Goal: Task Accomplishment & Management: Understand process/instructions

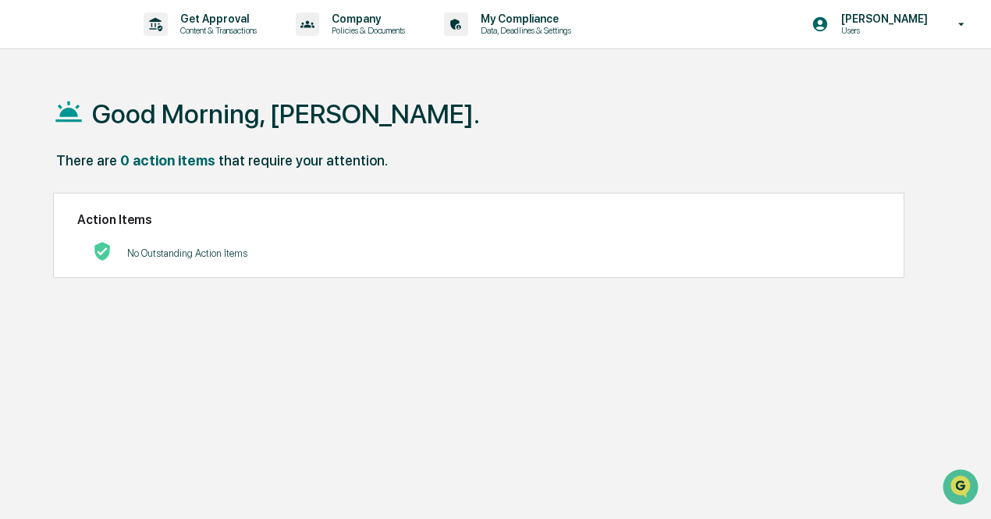
drag, startPoint x: 153, startPoint y: 258, endPoint x: 471, endPoint y: 158, distance: 333.5
click at [155, 258] on p "No Outstanding Action Items" at bounding box center [187, 253] width 120 height 12
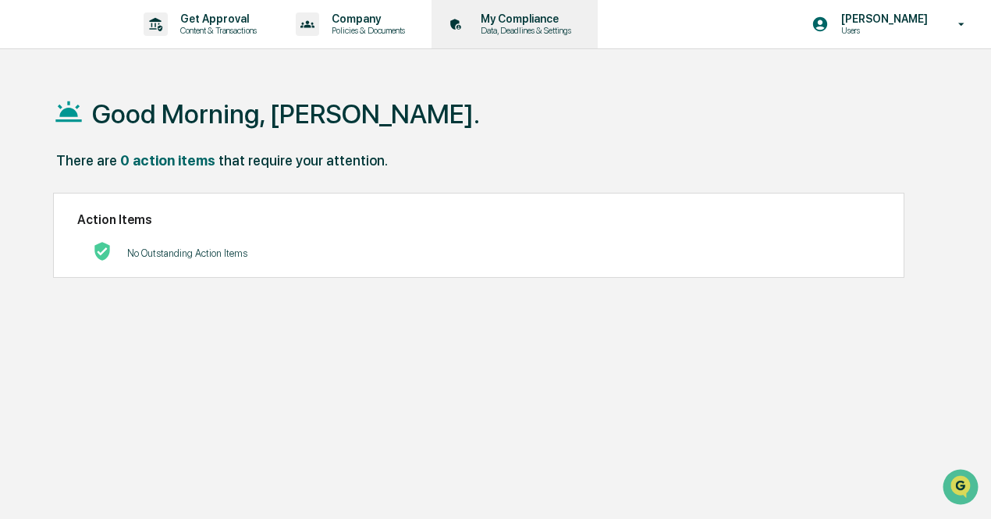
click at [579, 21] on p "My Compliance" at bounding box center [523, 18] width 111 height 12
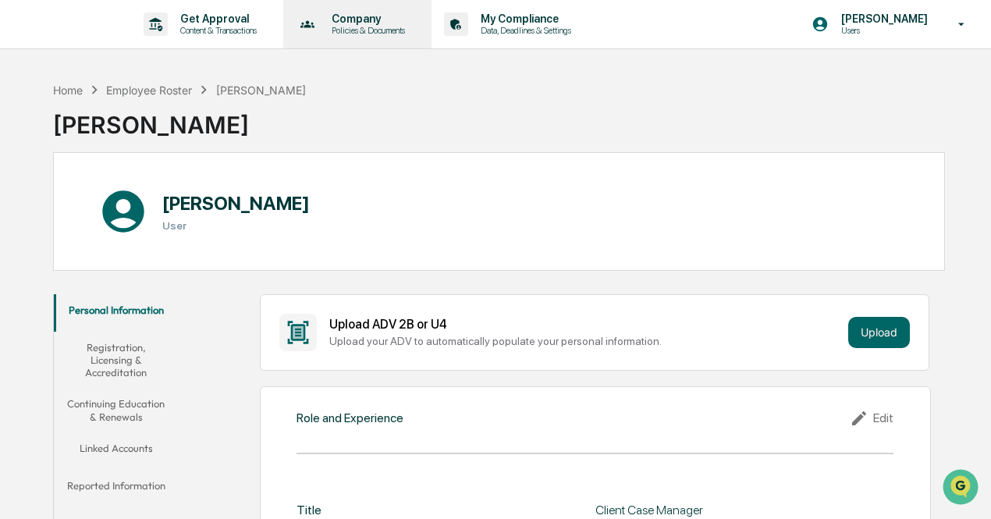
click at [372, 34] on p "Policies & Documents" at bounding box center [366, 30] width 94 height 11
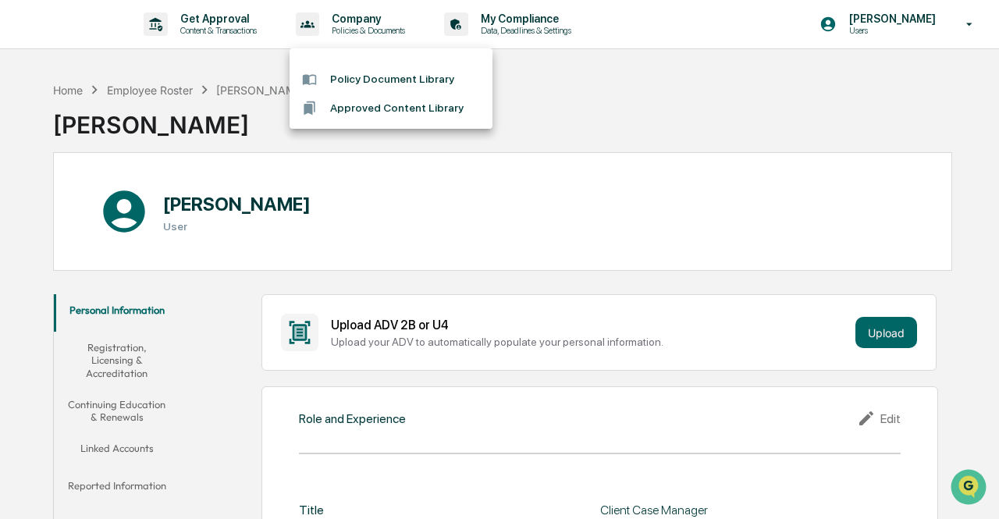
drag, startPoint x: 221, startPoint y: 23, endPoint x: 229, endPoint y: 25, distance: 8.0
click at [228, 26] on div at bounding box center [499, 259] width 999 height 519
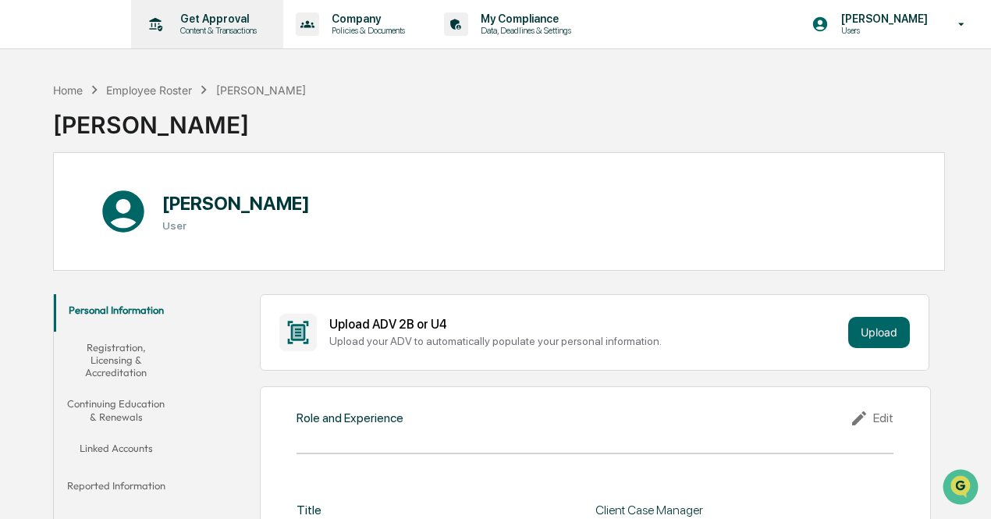
click at [204, 29] on p "Content & Transactions" at bounding box center [216, 30] width 97 height 11
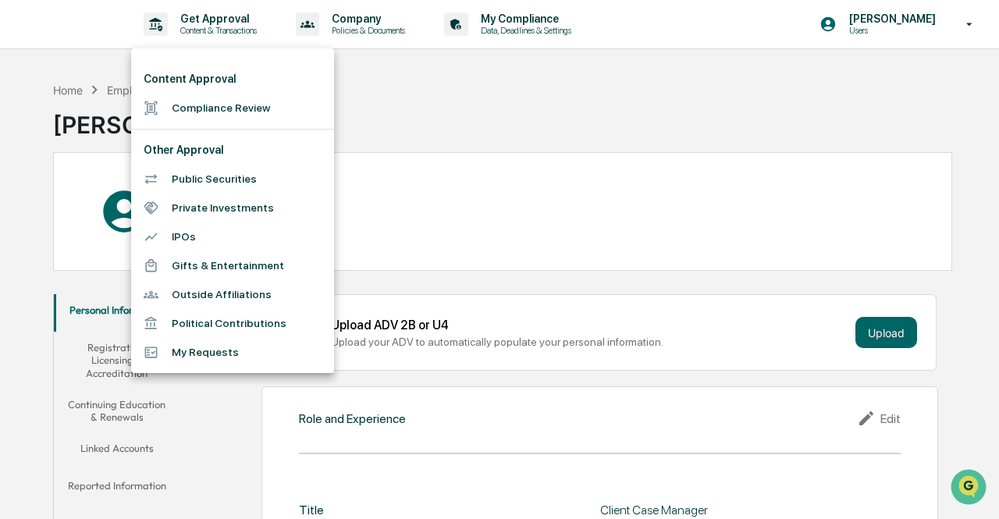
click at [428, 138] on div at bounding box center [499, 259] width 999 height 519
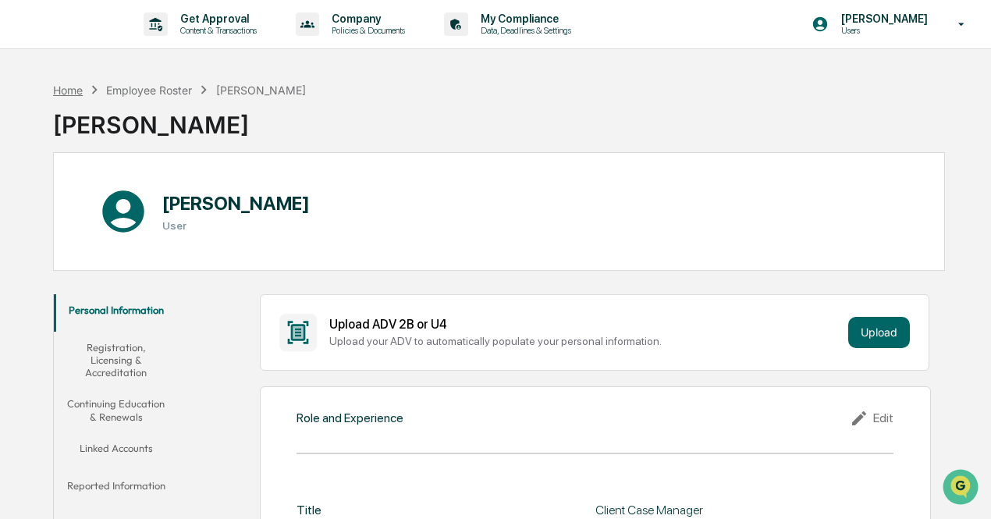
click at [72, 90] on div "Home" at bounding box center [68, 90] width 30 height 13
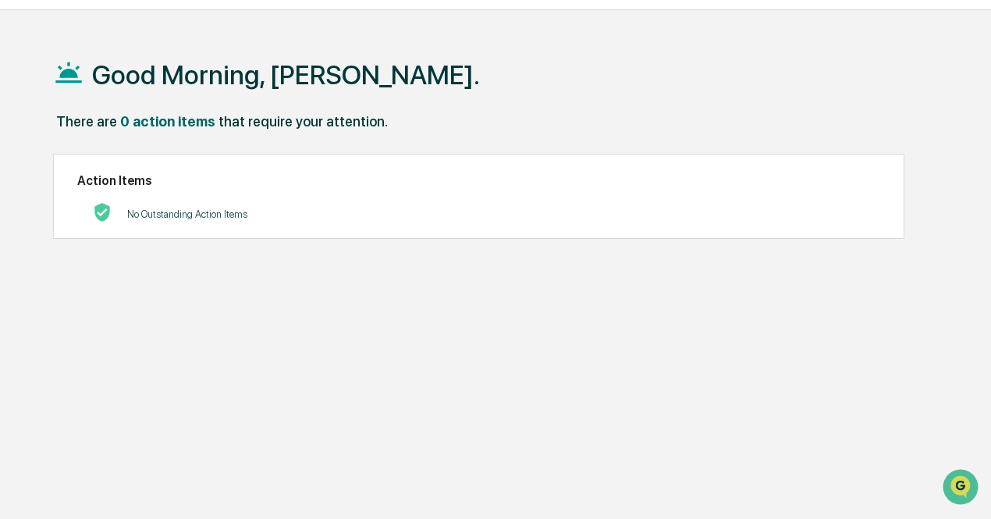
scroll to position [73, 0]
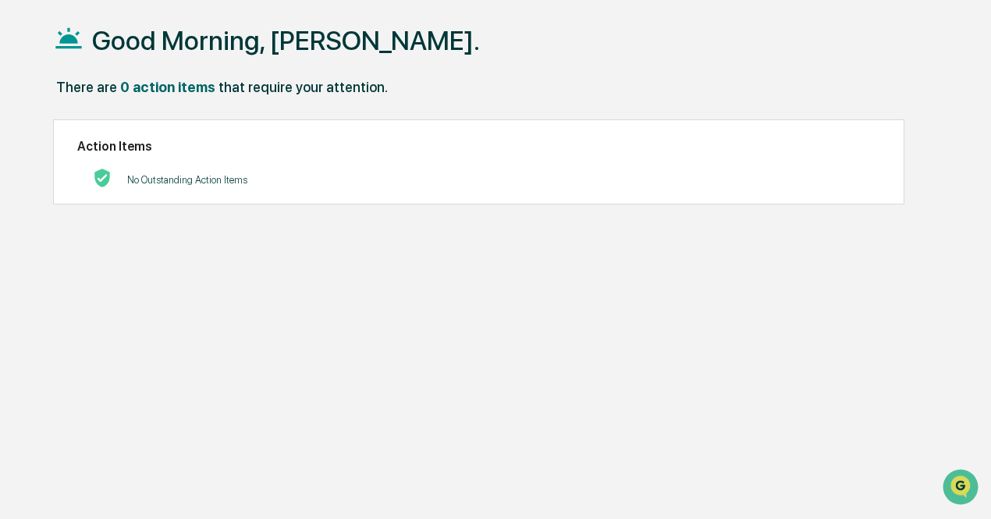
click at [170, 169] on div "No Outstanding Action Items" at bounding box center [187, 180] width 120 height 32
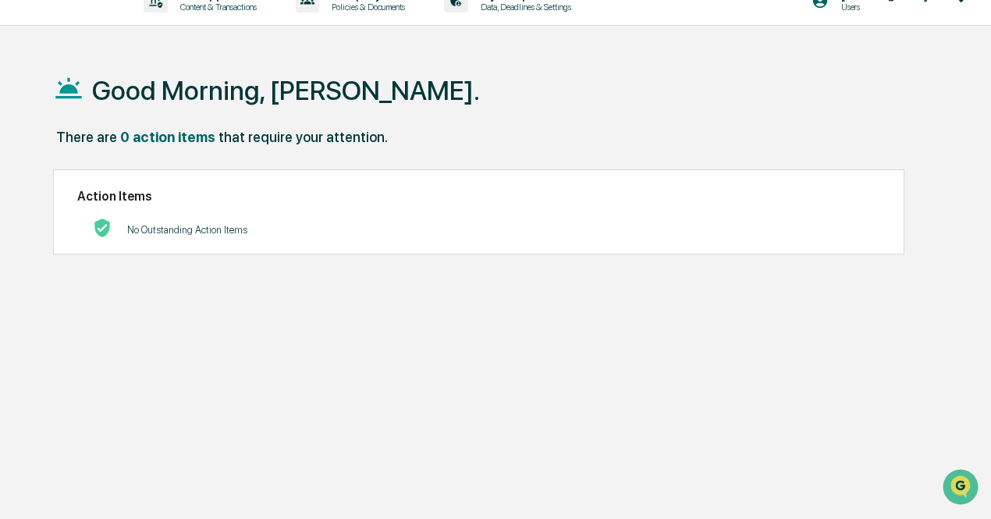
scroll to position [0, 0]
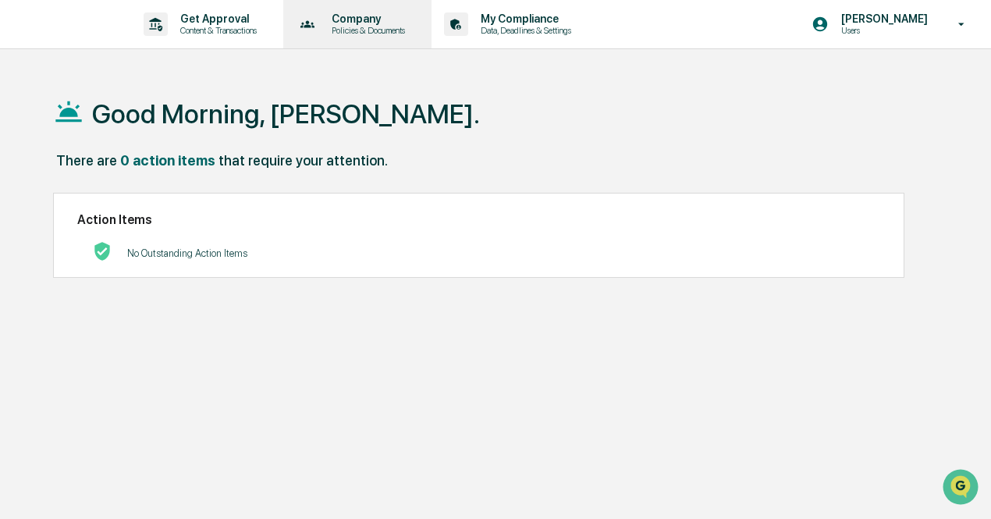
click at [362, 27] on p "Policies & Documents" at bounding box center [366, 30] width 94 height 11
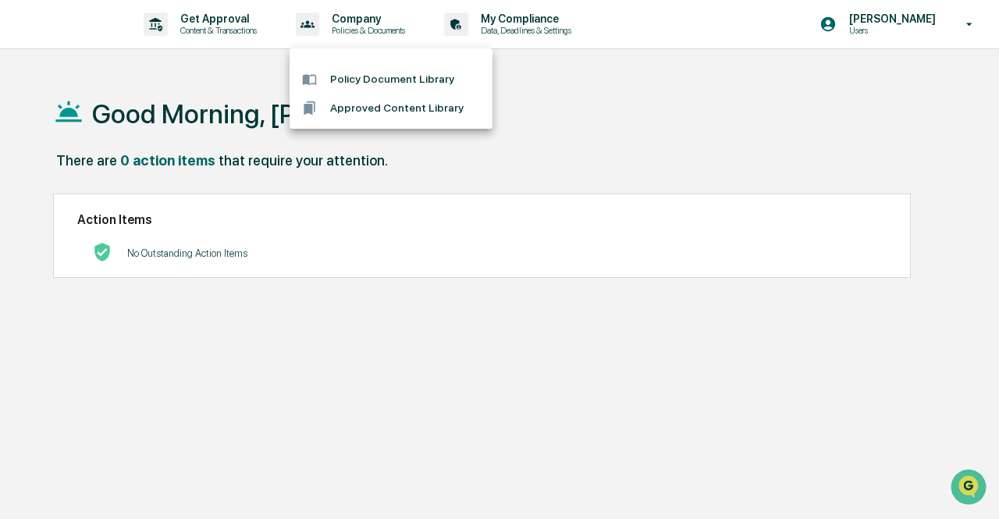
click at [225, 13] on div at bounding box center [499, 259] width 999 height 519
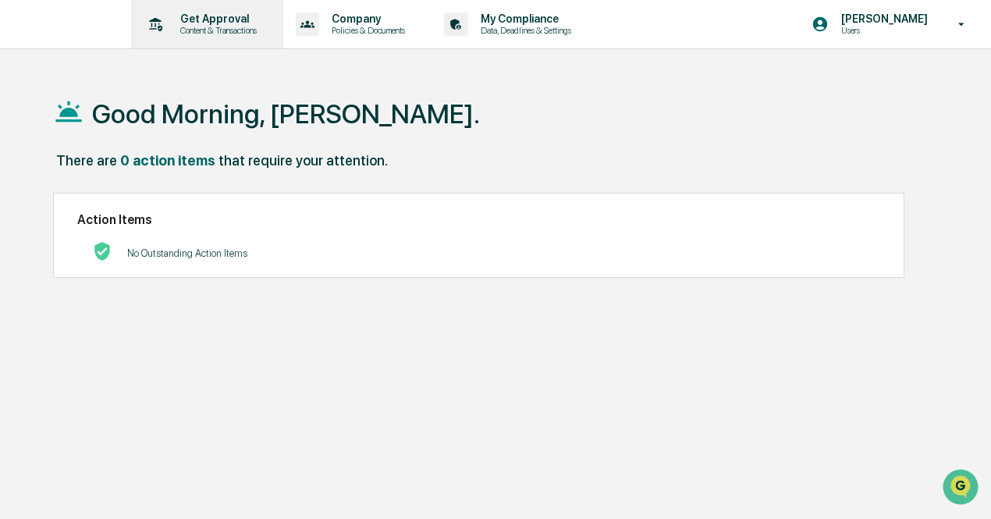
click at [214, 24] on p "Get Approval" at bounding box center [216, 18] width 97 height 12
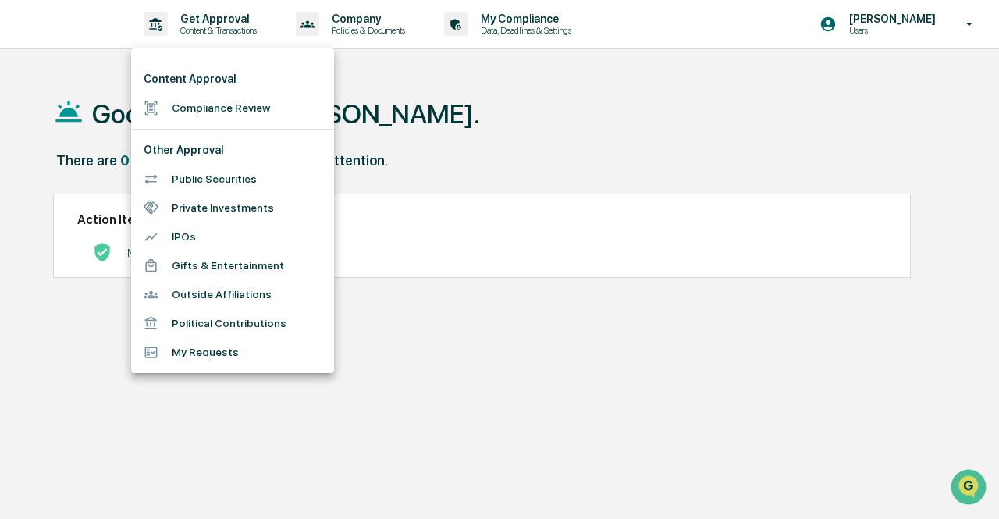
click at [381, 10] on div at bounding box center [499, 259] width 999 height 519
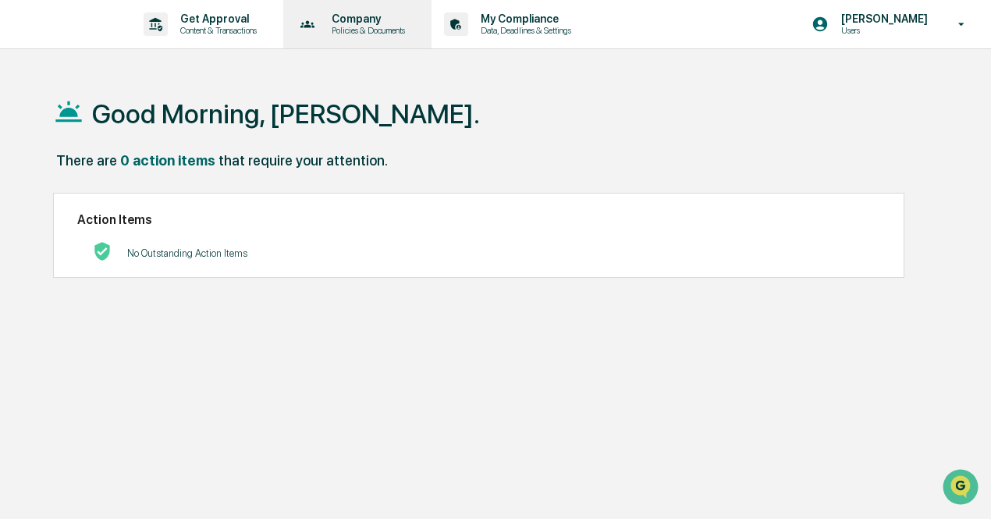
click at [371, 20] on p "Company" at bounding box center [366, 18] width 94 height 12
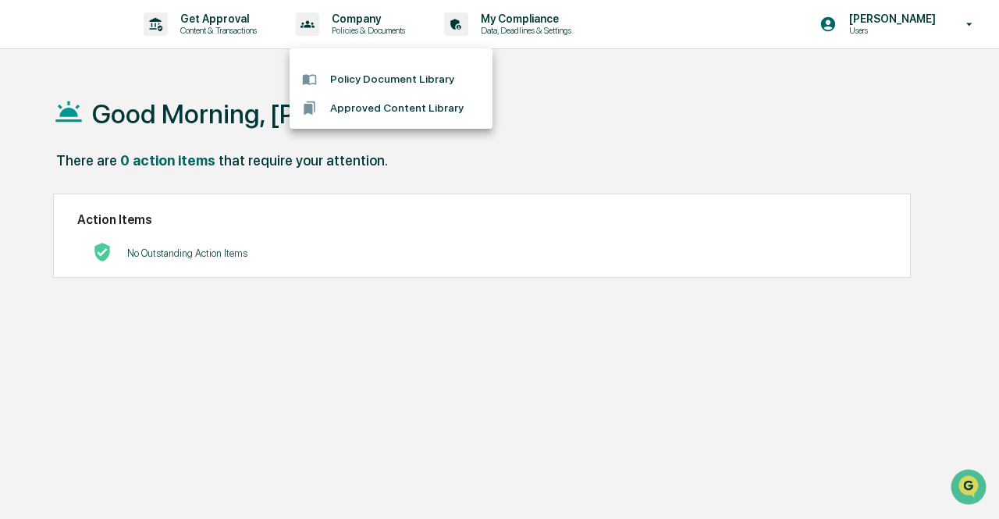
click at [550, 20] on div at bounding box center [499, 259] width 999 height 519
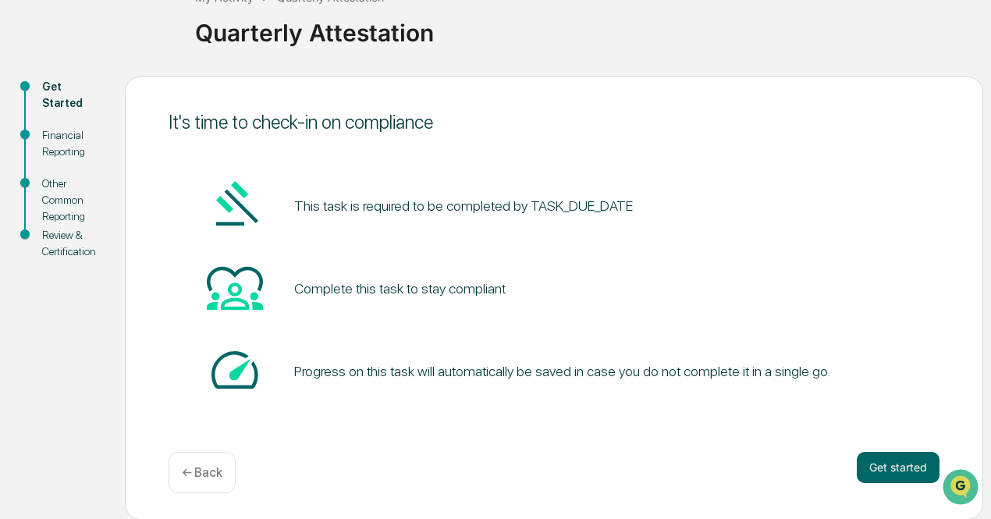
scroll to position [109, 0]
click at [884, 460] on button "Get started" at bounding box center [898, 467] width 83 height 31
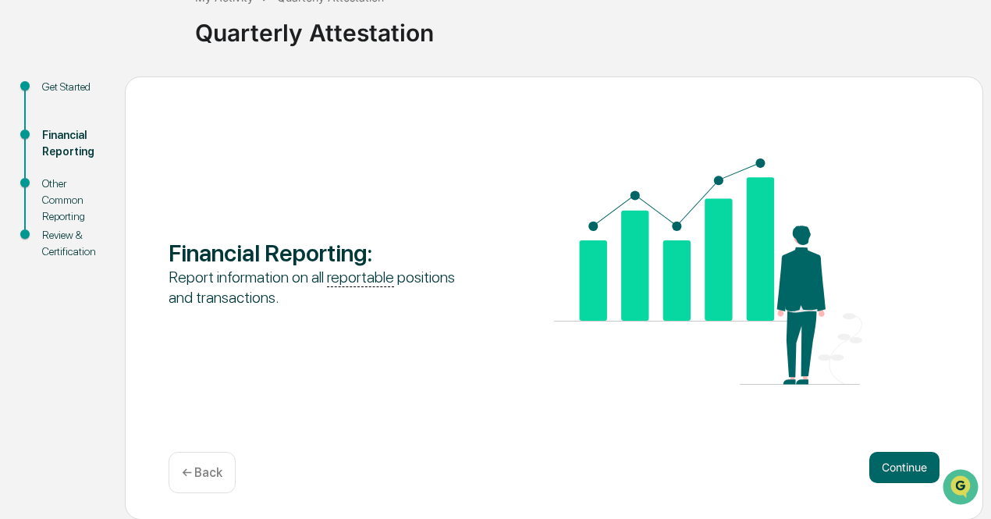
click at [884, 460] on button "Continue" at bounding box center [904, 467] width 70 height 31
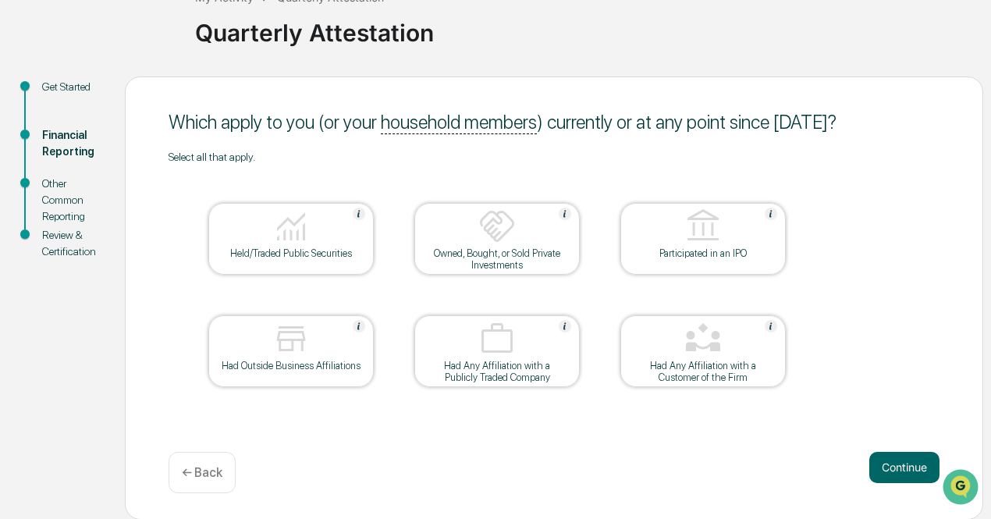
click at [884, 460] on button "Continue" at bounding box center [904, 467] width 70 height 31
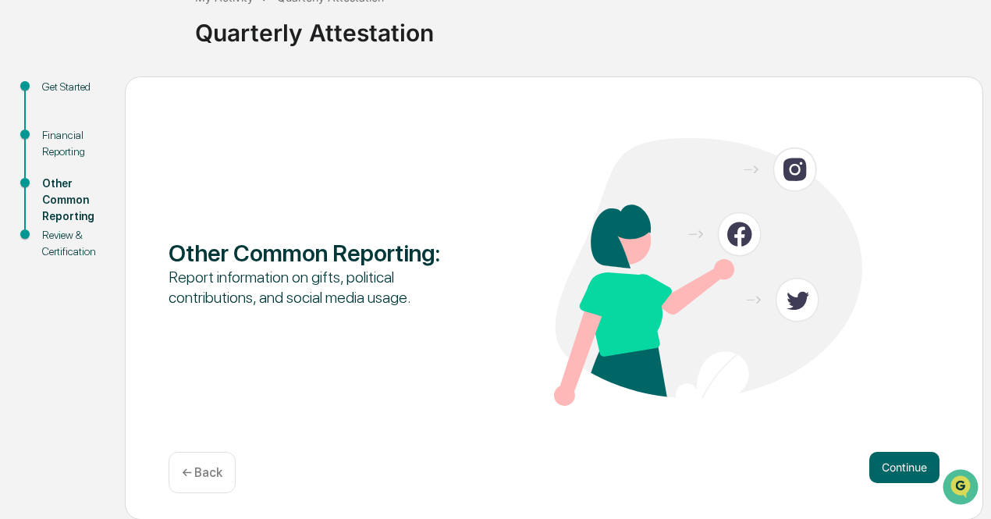
click at [884, 460] on button "Continue" at bounding box center [904, 467] width 70 height 31
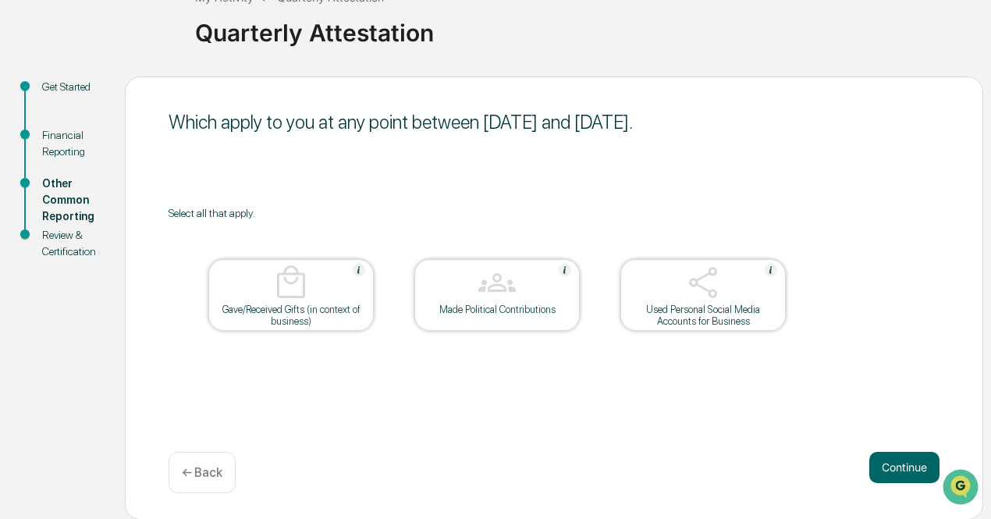
click at [884, 460] on button "Continue" at bounding box center [904, 467] width 70 height 31
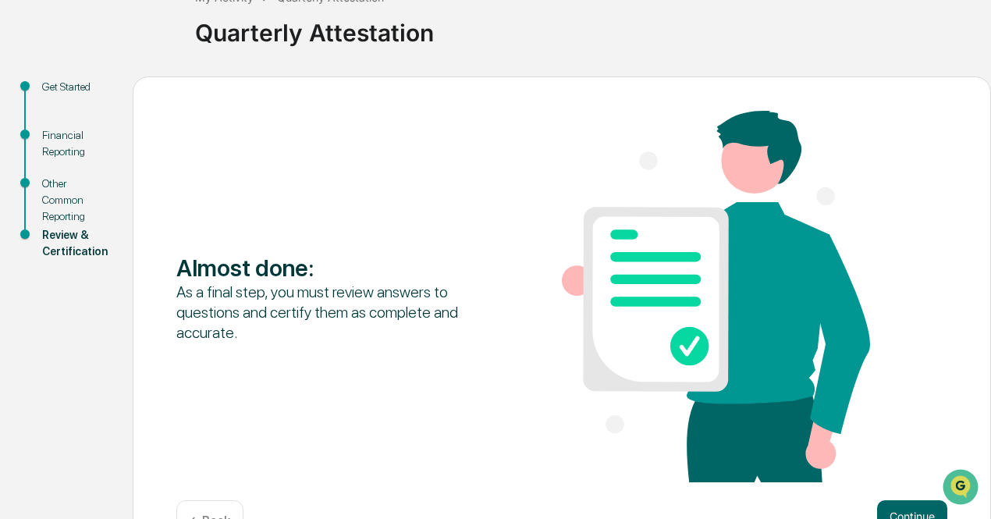
scroll to position [159, 0]
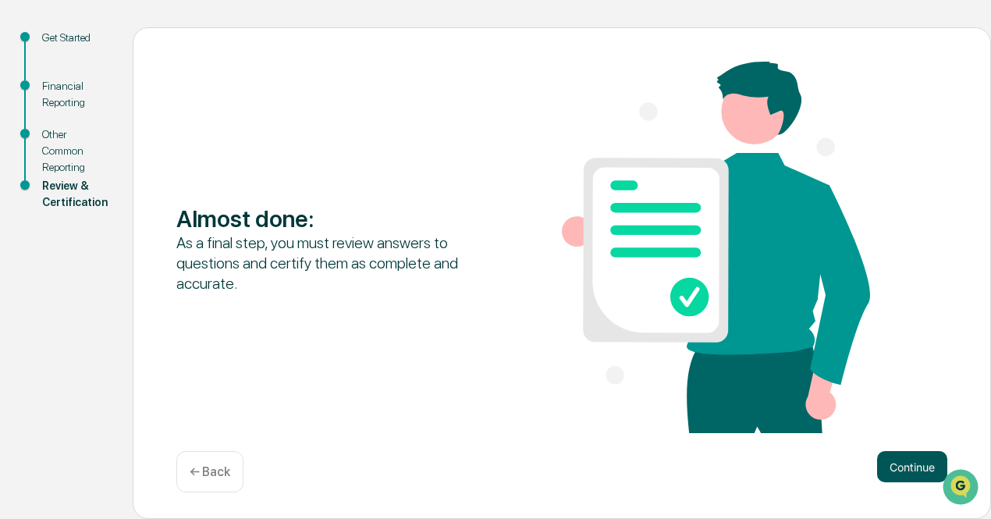
click at [904, 471] on button "Continue" at bounding box center [912, 466] width 70 height 31
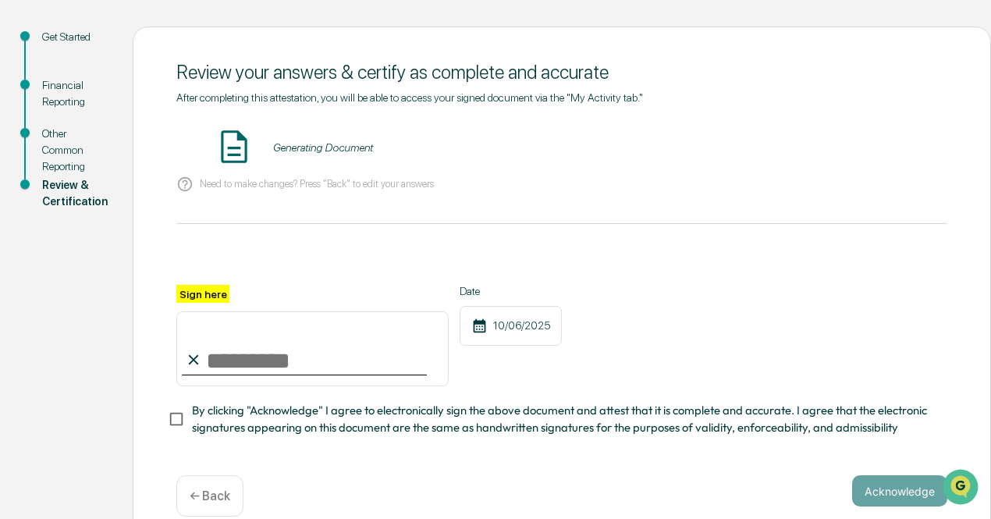
scroll to position [189, 0]
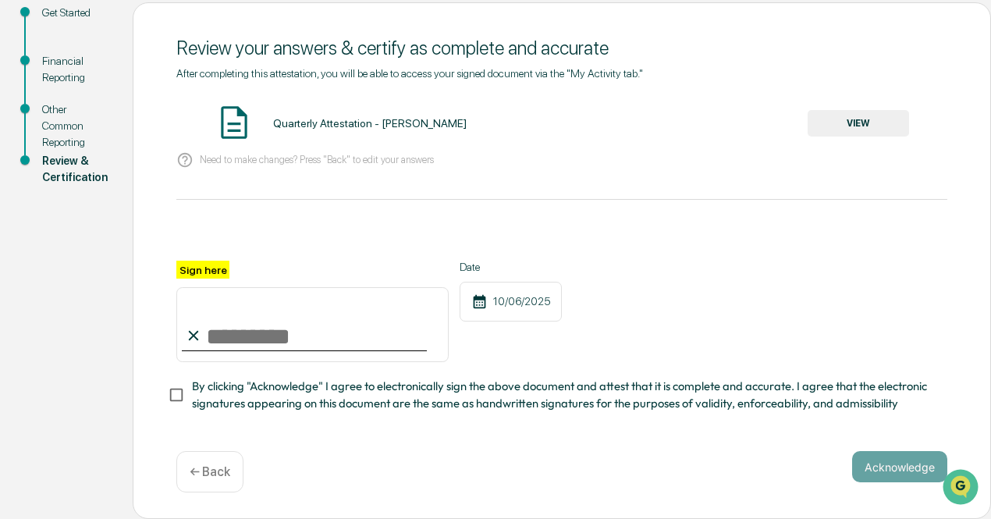
click at [322, 340] on input "Sign here" at bounding box center [312, 324] width 272 height 75
type input "**********"
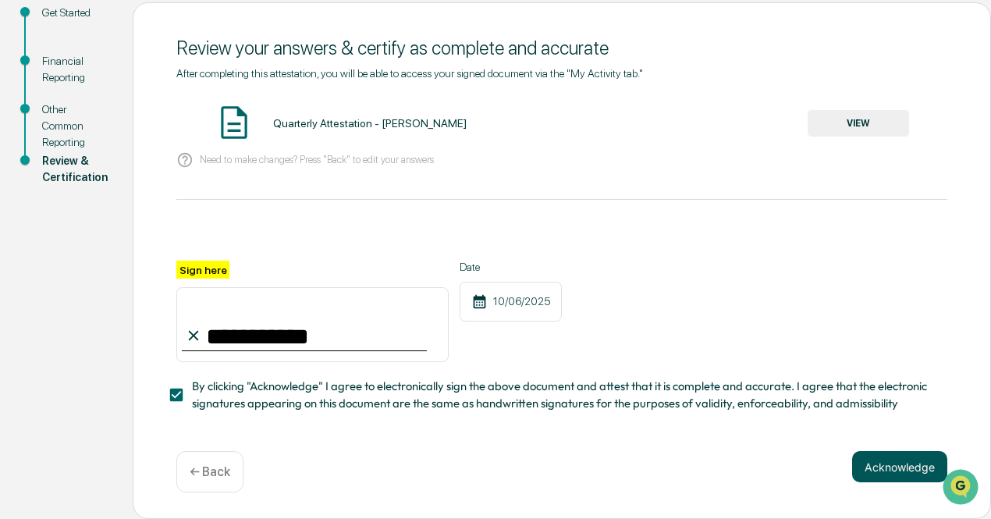
click at [910, 477] on button "Acknowledge" at bounding box center [899, 466] width 95 height 31
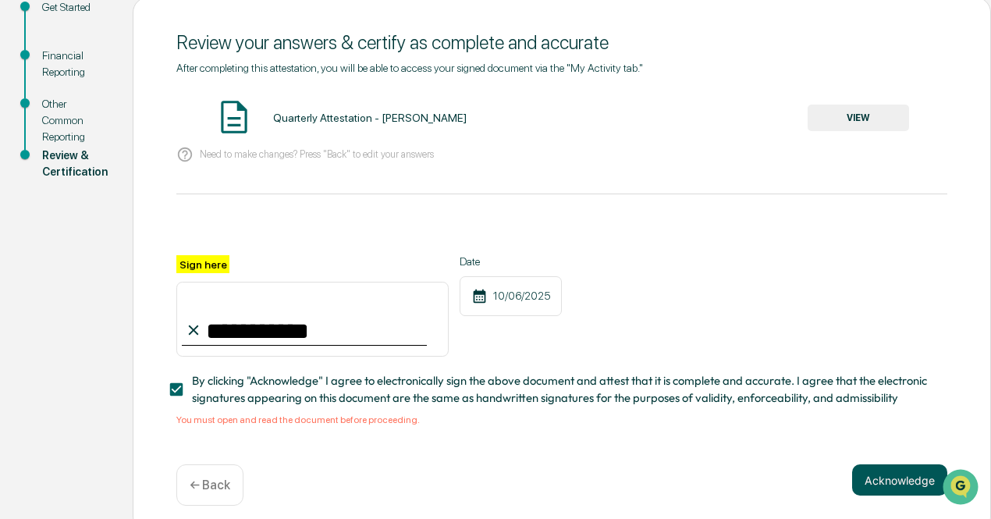
click at [882, 482] on button "Acknowledge" at bounding box center [899, 479] width 95 height 31
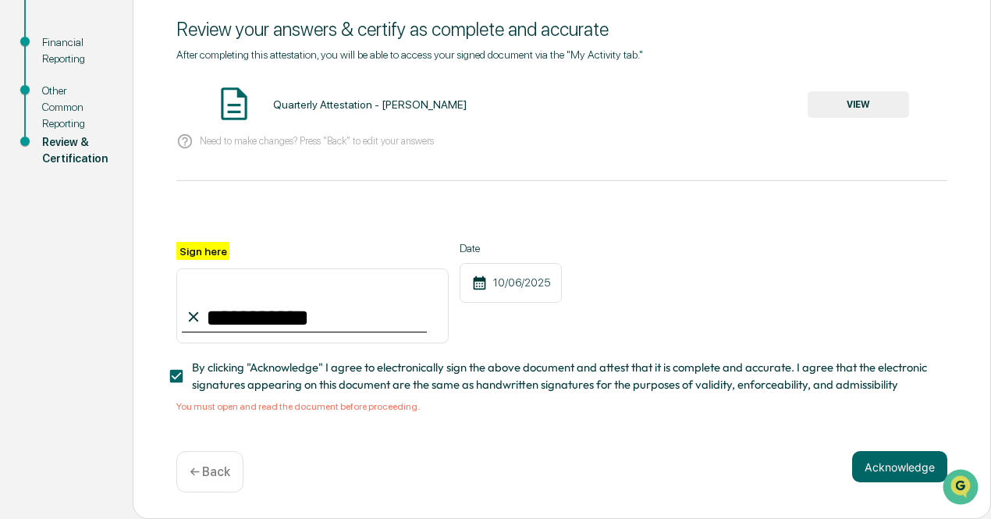
click at [817, 105] on button "VIEW" at bounding box center [858, 104] width 101 height 27
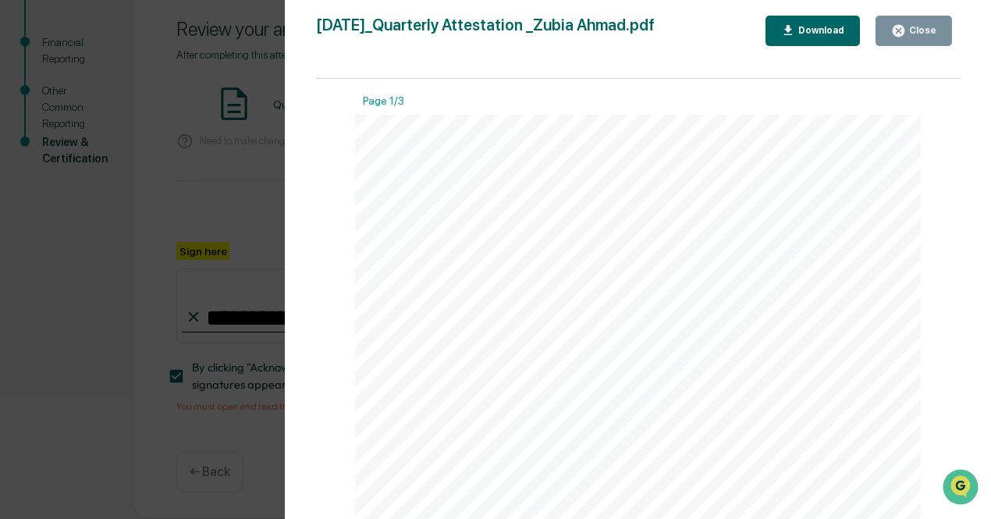
scroll to position [0, 0]
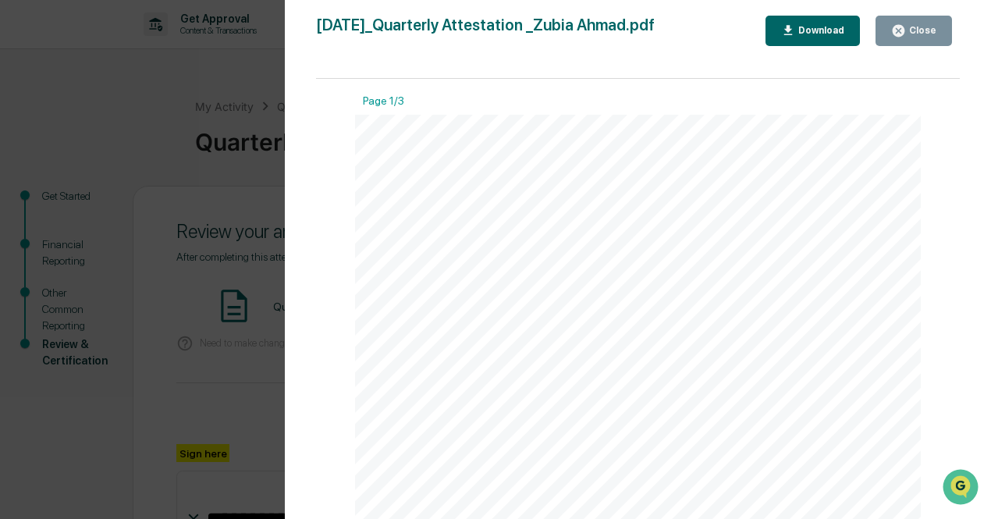
click at [796, 34] on icon "button" at bounding box center [788, 30] width 15 height 15
click at [913, 25] on div "Close" at bounding box center [921, 30] width 30 height 11
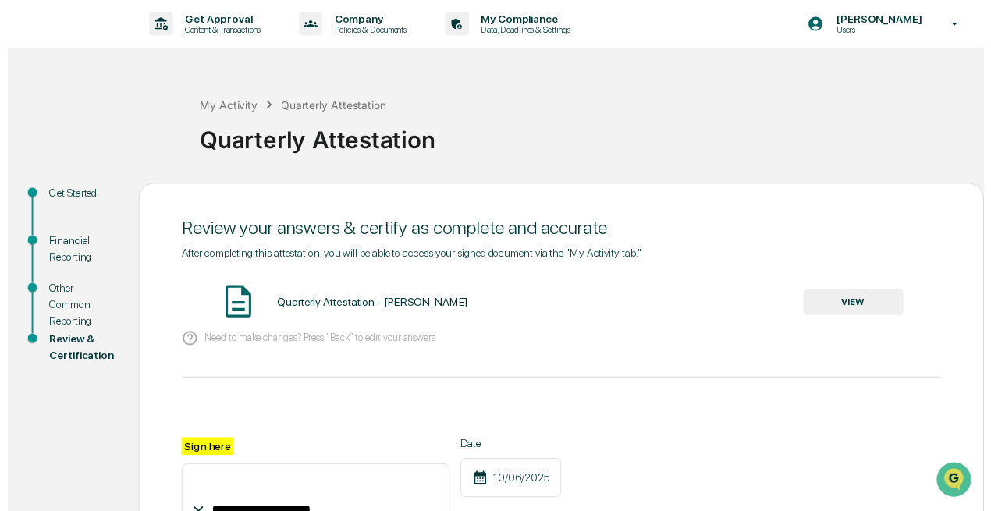
scroll to position [208, 0]
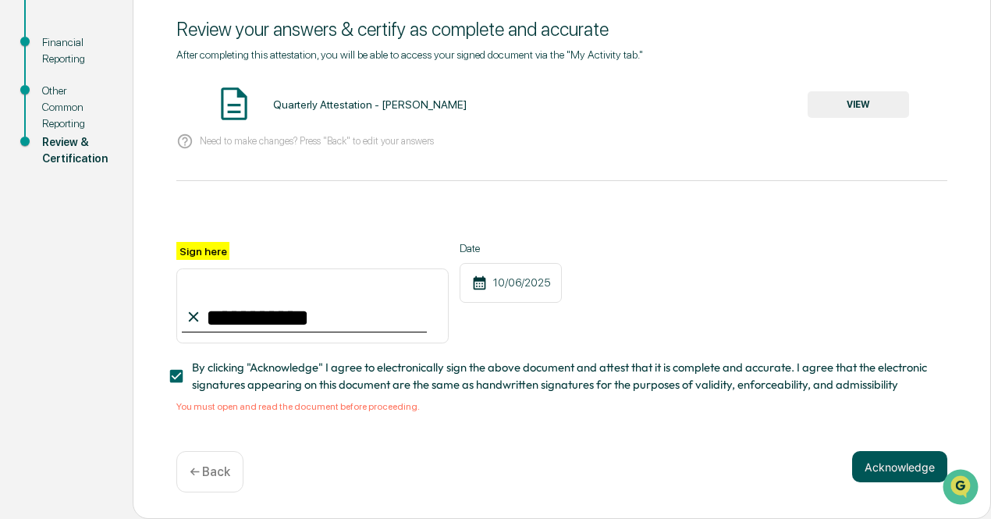
click at [908, 471] on button "Acknowledge" at bounding box center [899, 466] width 95 height 31
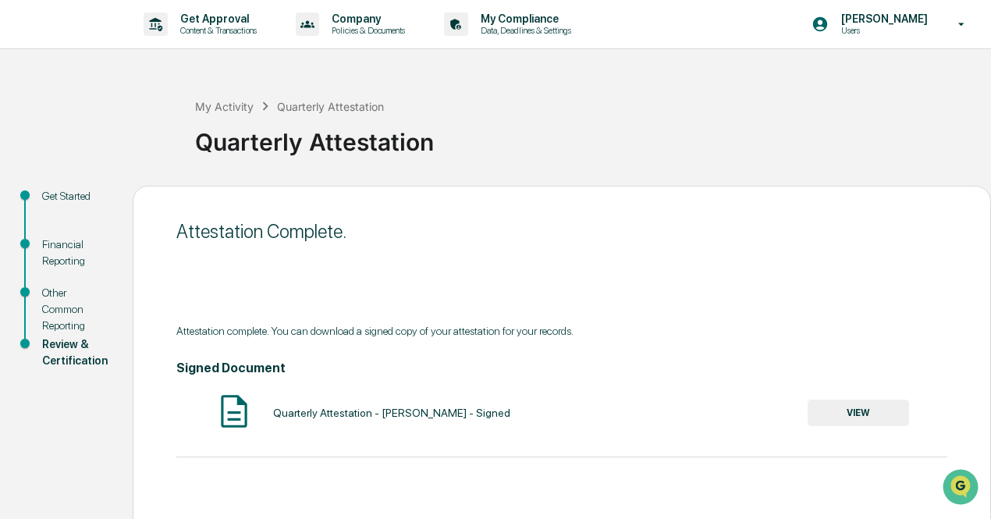
scroll to position [109, 0]
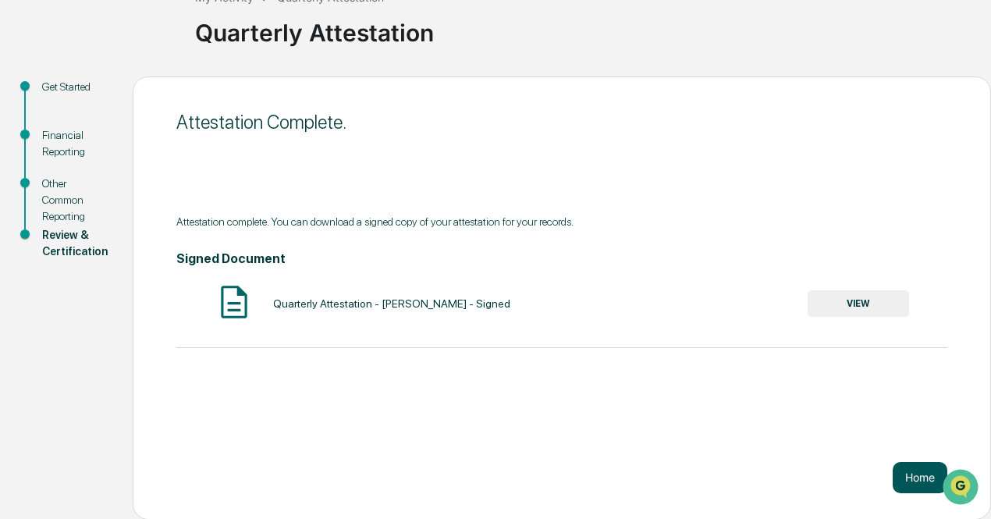
click at [908, 477] on button "Home" at bounding box center [920, 477] width 55 height 31
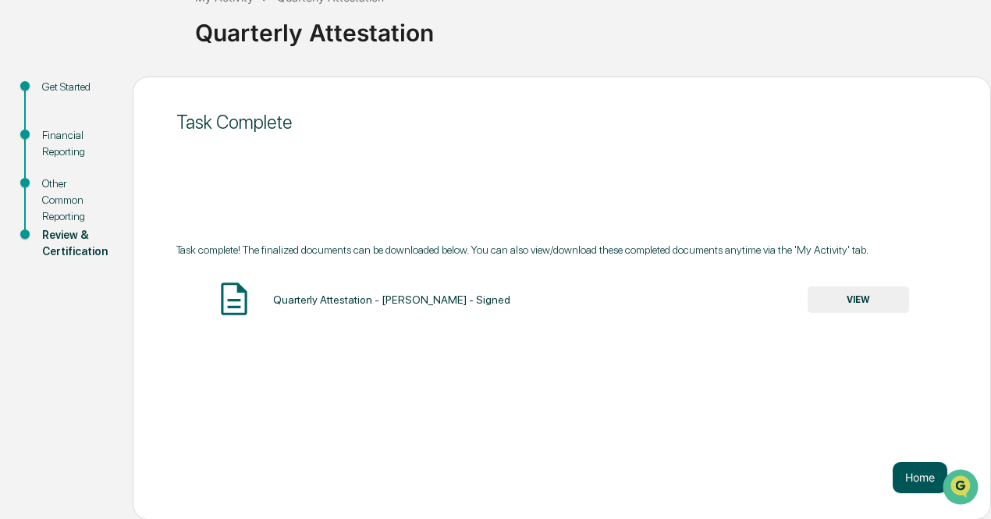
click at [908, 478] on button "Home" at bounding box center [920, 477] width 55 height 31
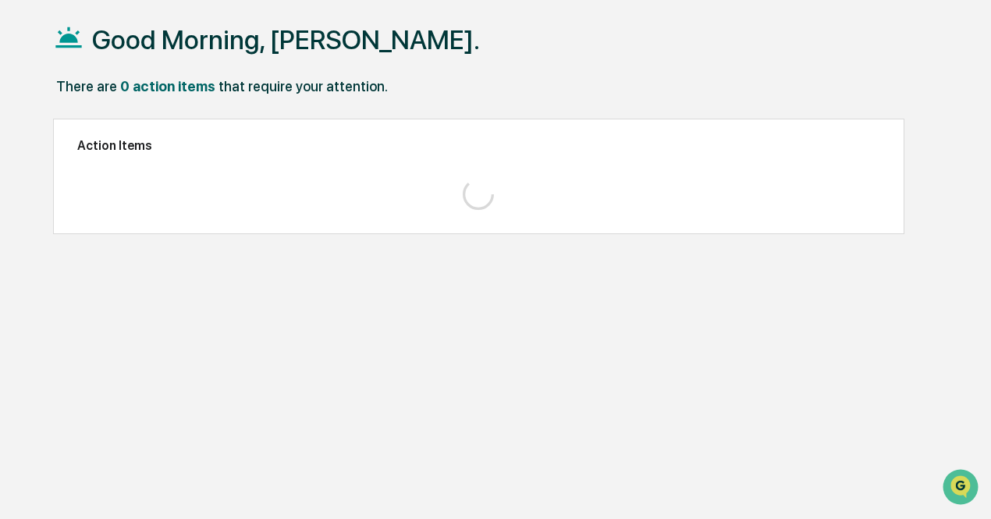
scroll to position [73, 0]
